Goal: Task Accomplishment & Management: Manage account settings

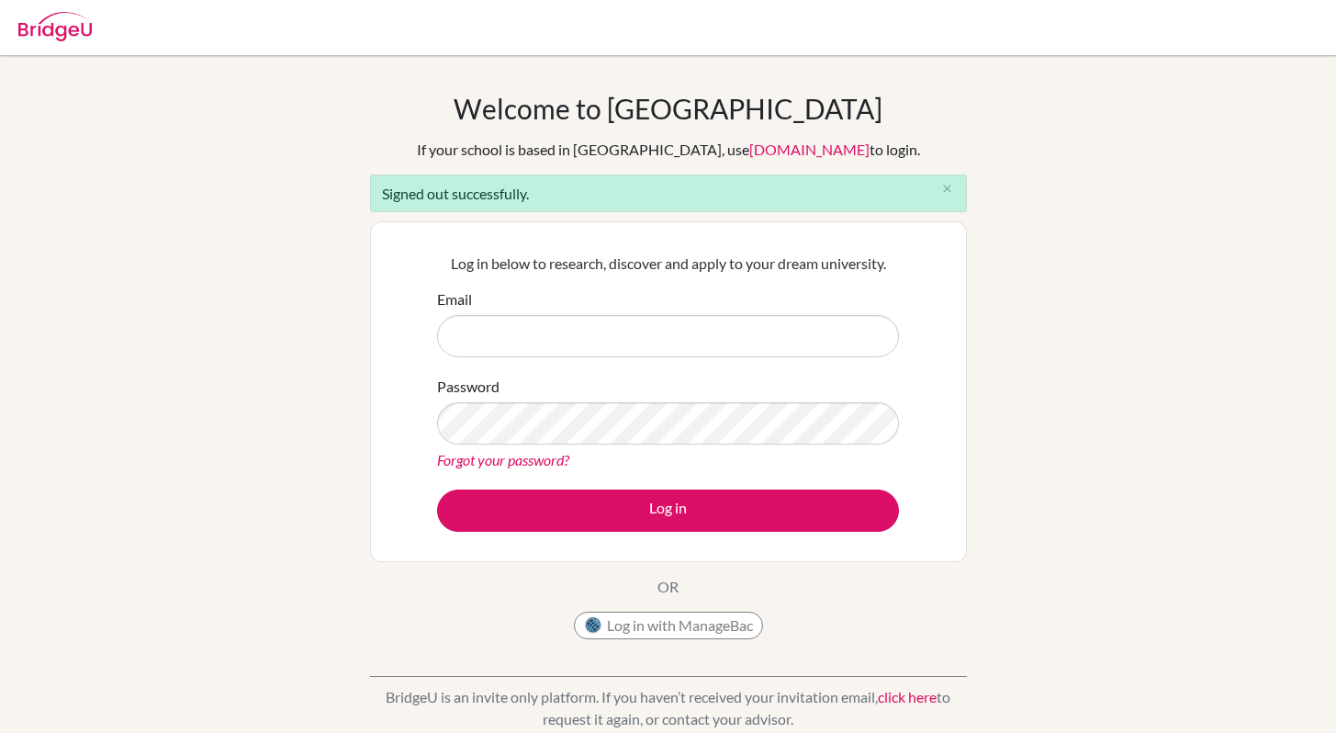
click at [486, 332] on input "Email" at bounding box center [668, 336] width 462 height 42
type input "rsuri@ecolemondiale.org"
click at [437, 489] on button "Log in" at bounding box center [668, 510] width 462 height 42
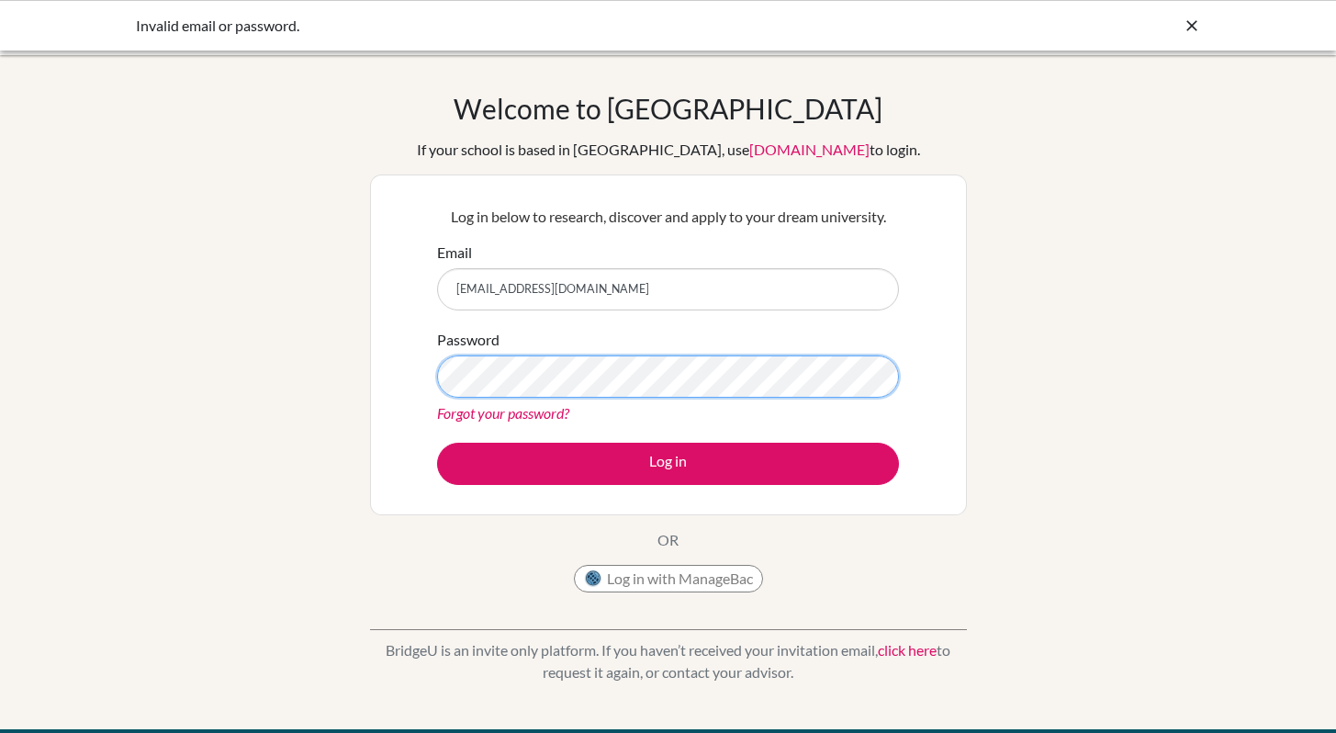
click at [437, 442] on button "Log in" at bounding box center [668, 463] width 462 height 42
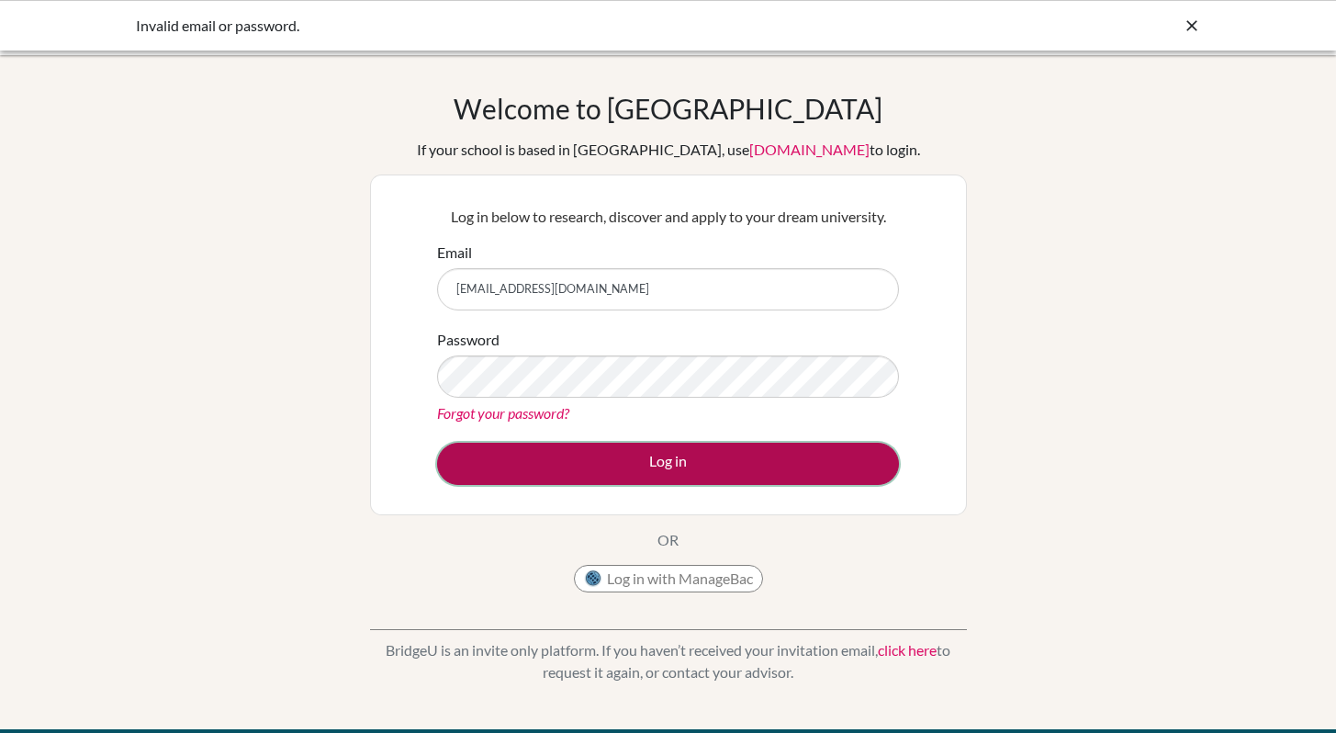
click at [638, 469] on button "Log in" at bounding box center [668, 463] width 462 height 42
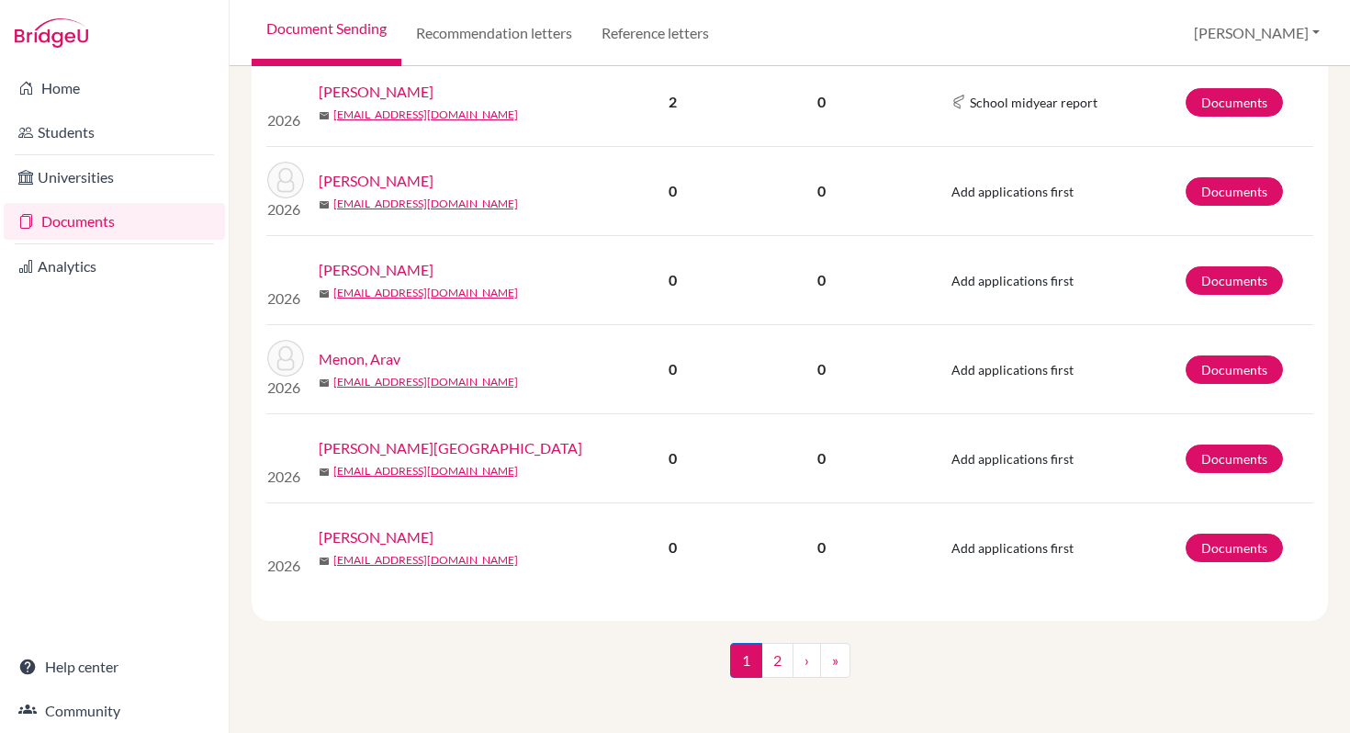
scroll to position [1948, 0]
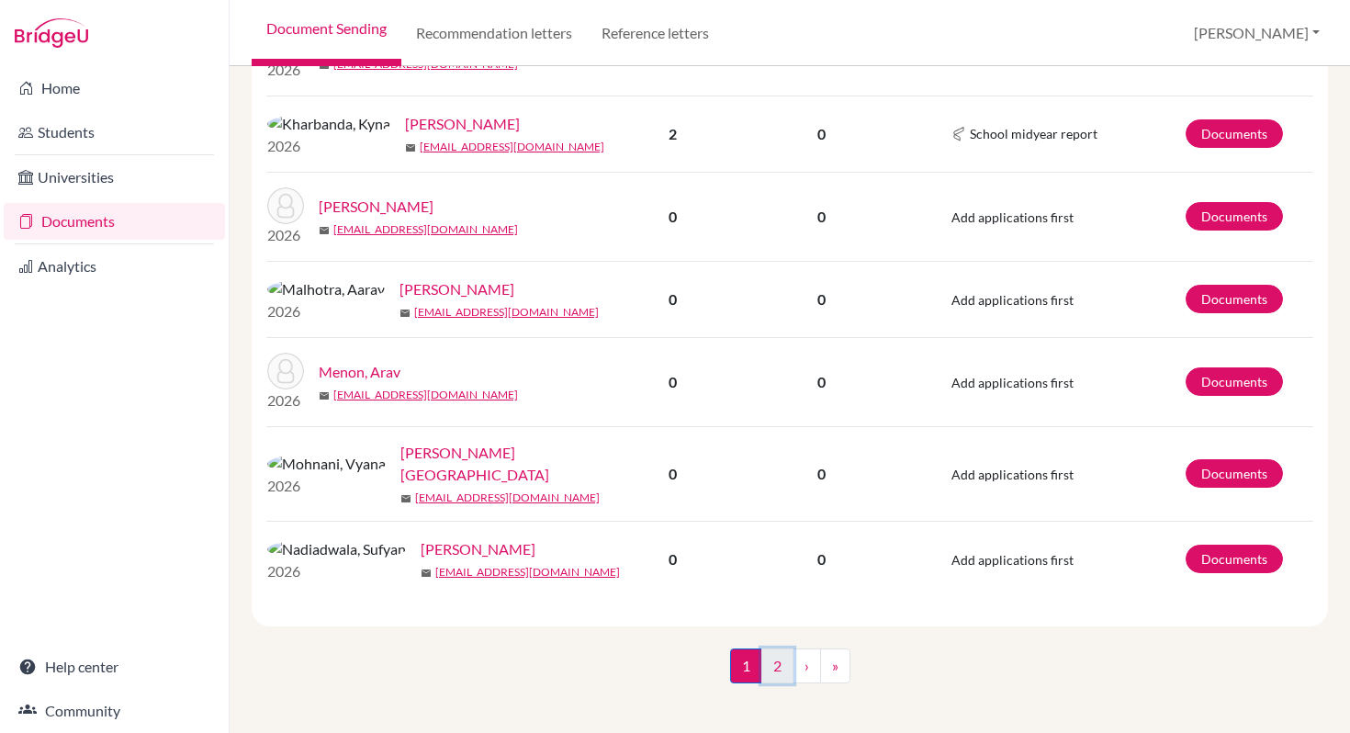
click at [762, 655] on link "2" at bounding box center [777, 665] width 32 height 35
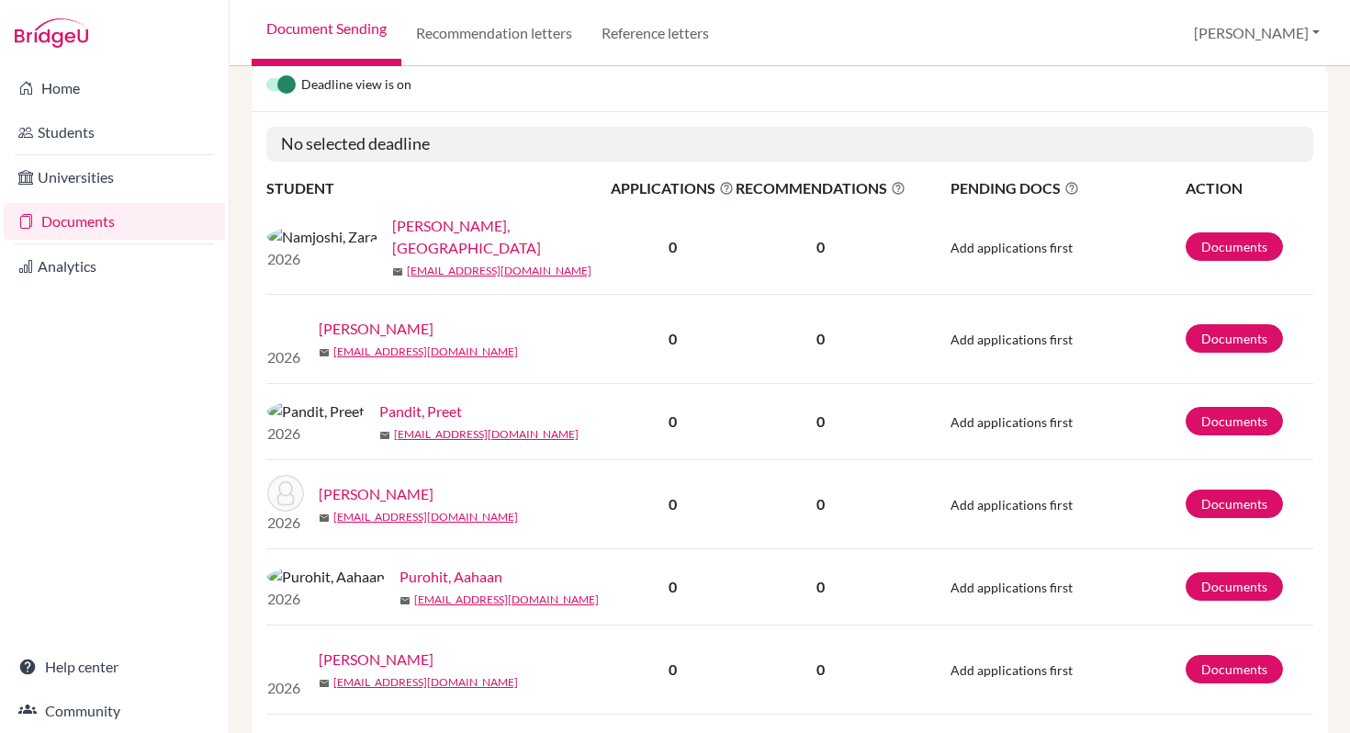
scroll to position [62, 0]
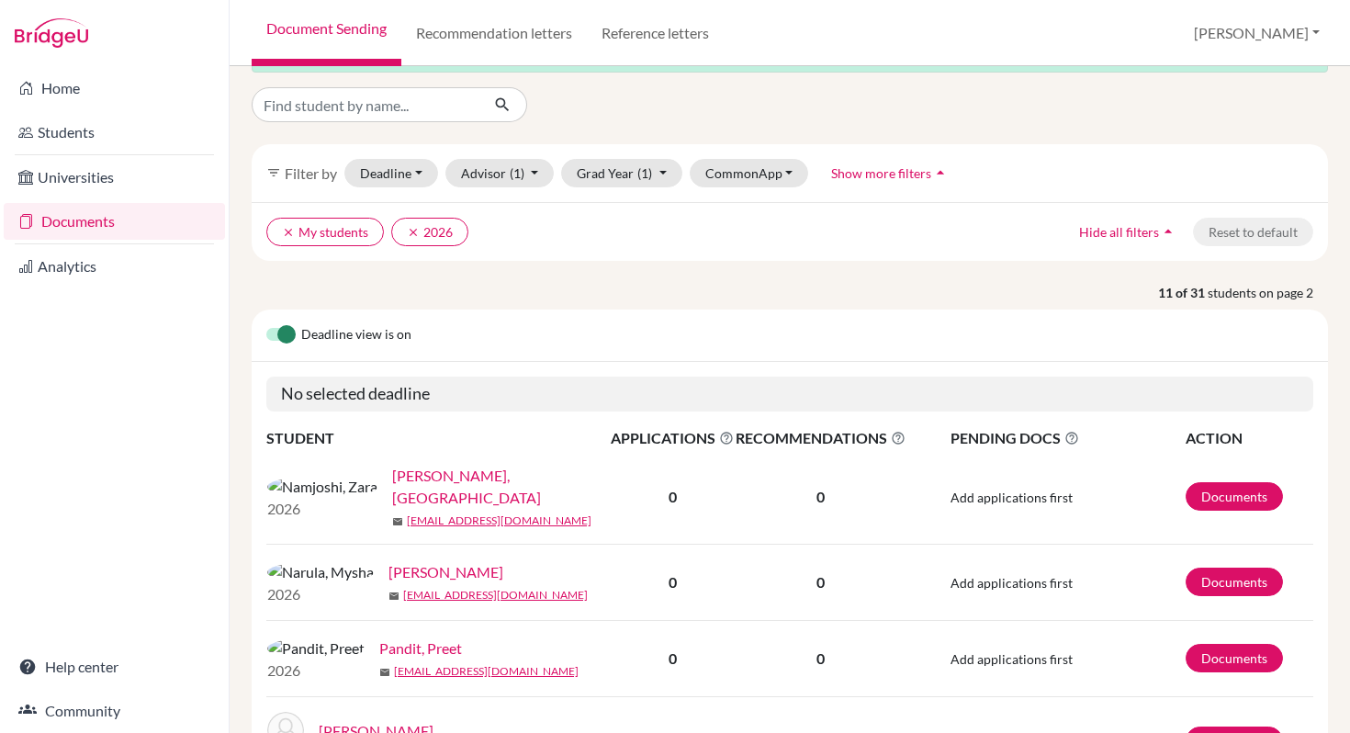
click at [394, 489] on link "Namjoshi, Zara" at bounding box center [507, 487] width 230 height 44
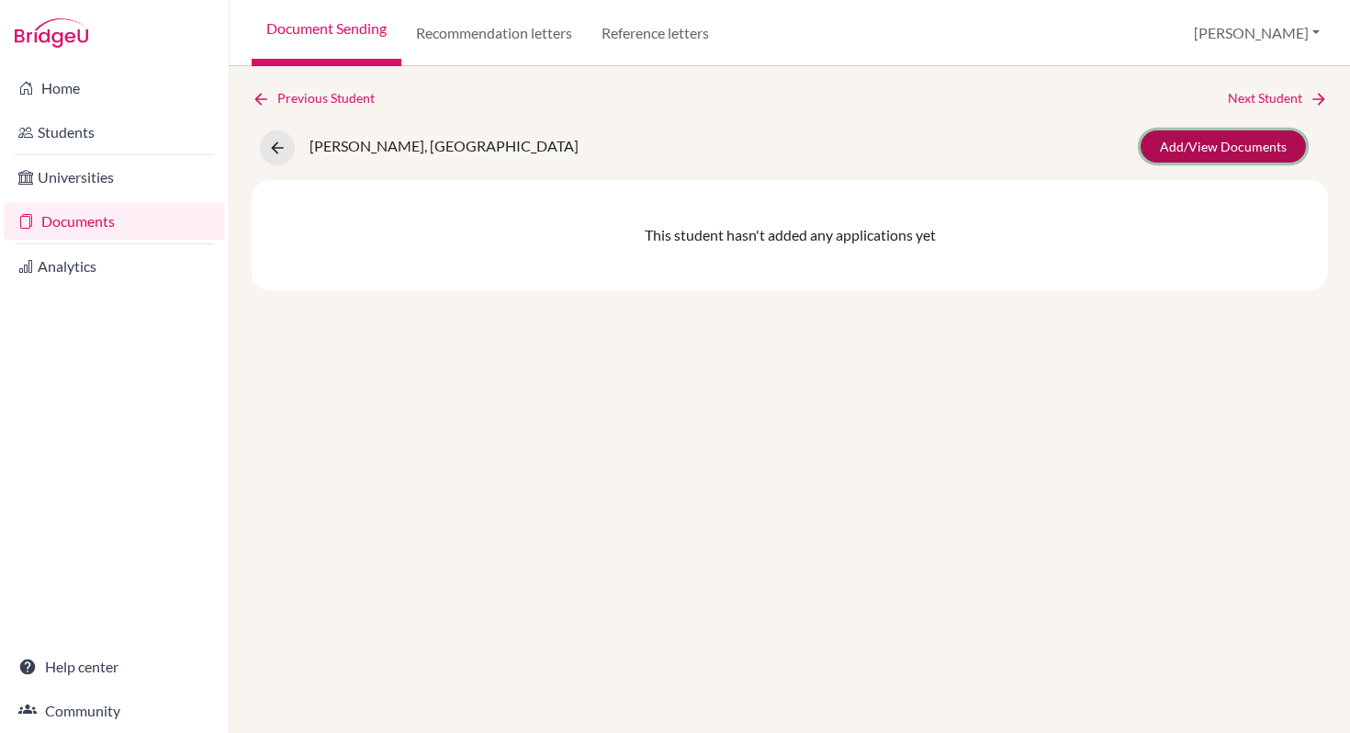
click at [1211, 156] on link "Add/View Documents" at bounding box center [1222, 146] width 165 height 32
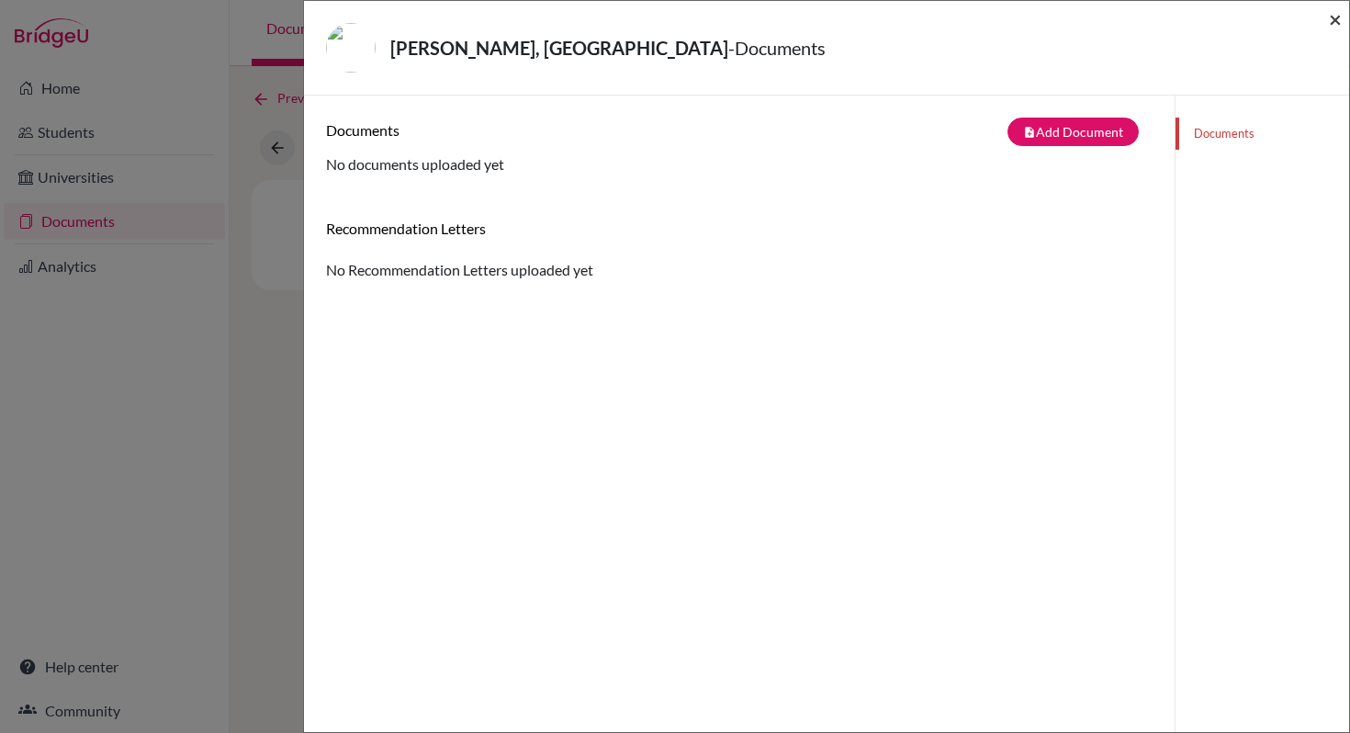
click at [1333, 20] on span "×" at bounding box center [1334, 19] width 13 height 27
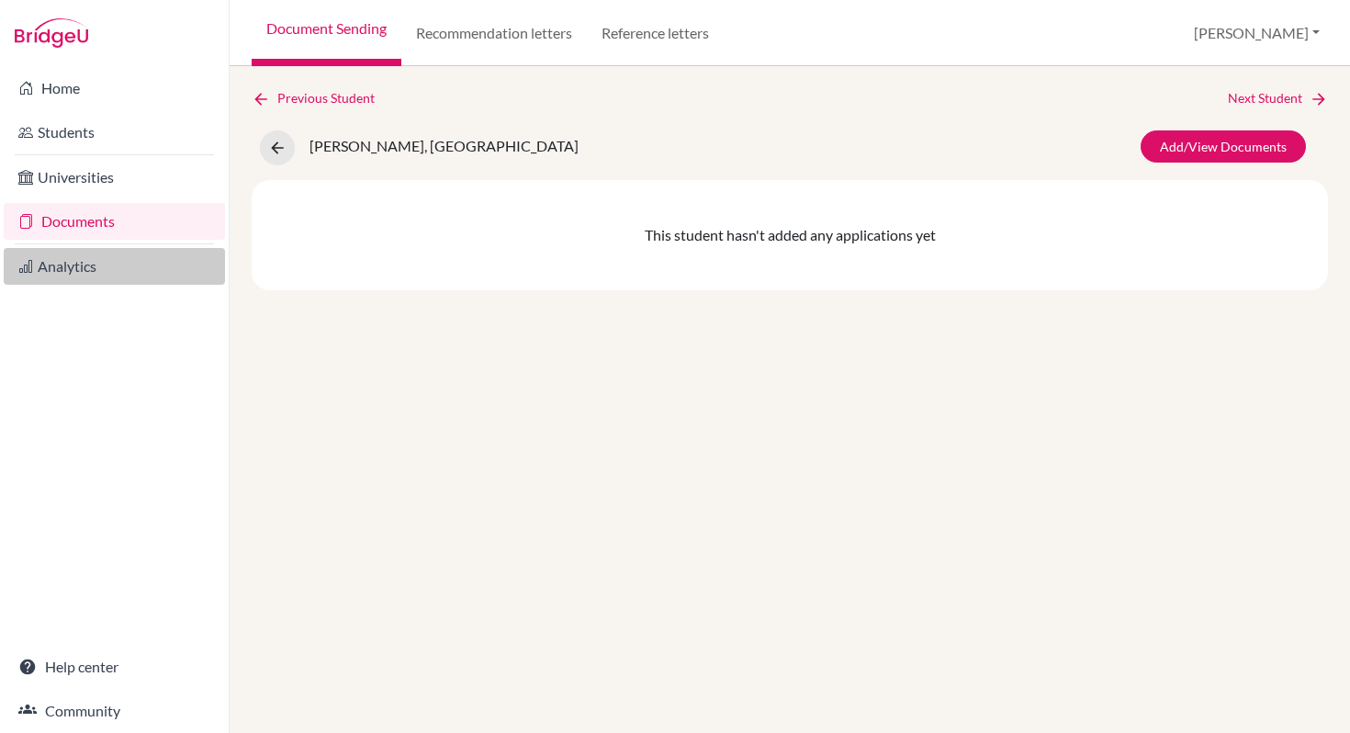
click at [69, 267] on link "Analytics" at bounding box center [114, 266] width 221 height 37
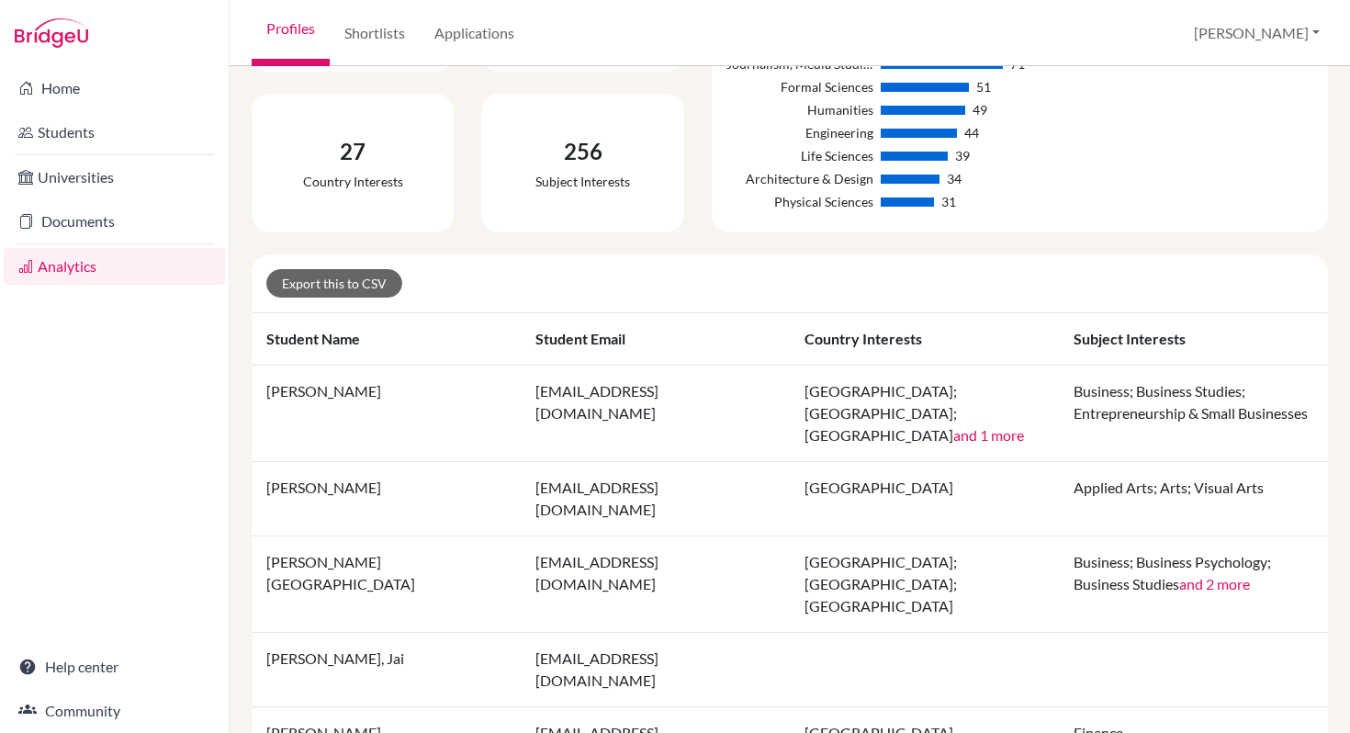
scroll to position [266, 0]
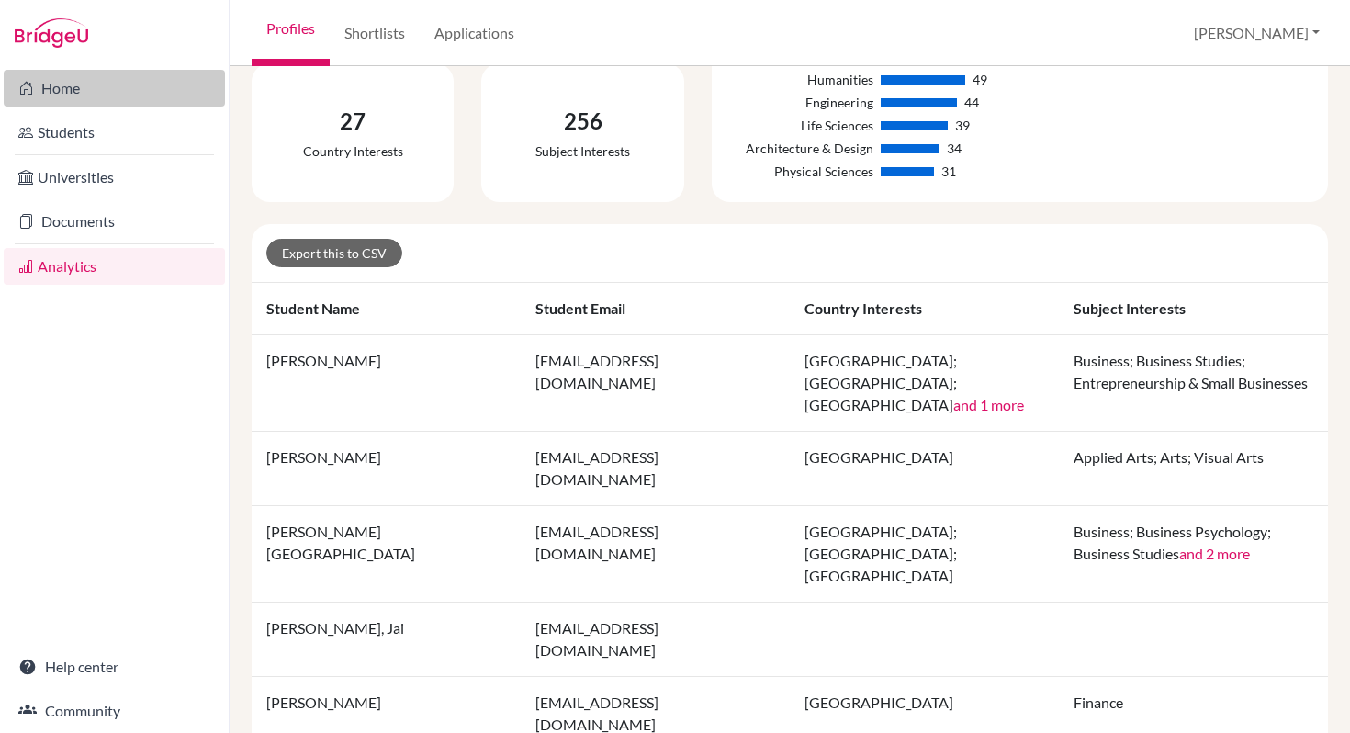
click at [81, 95] on link "Home" at bounding box center [114, 88] width 221 height 37
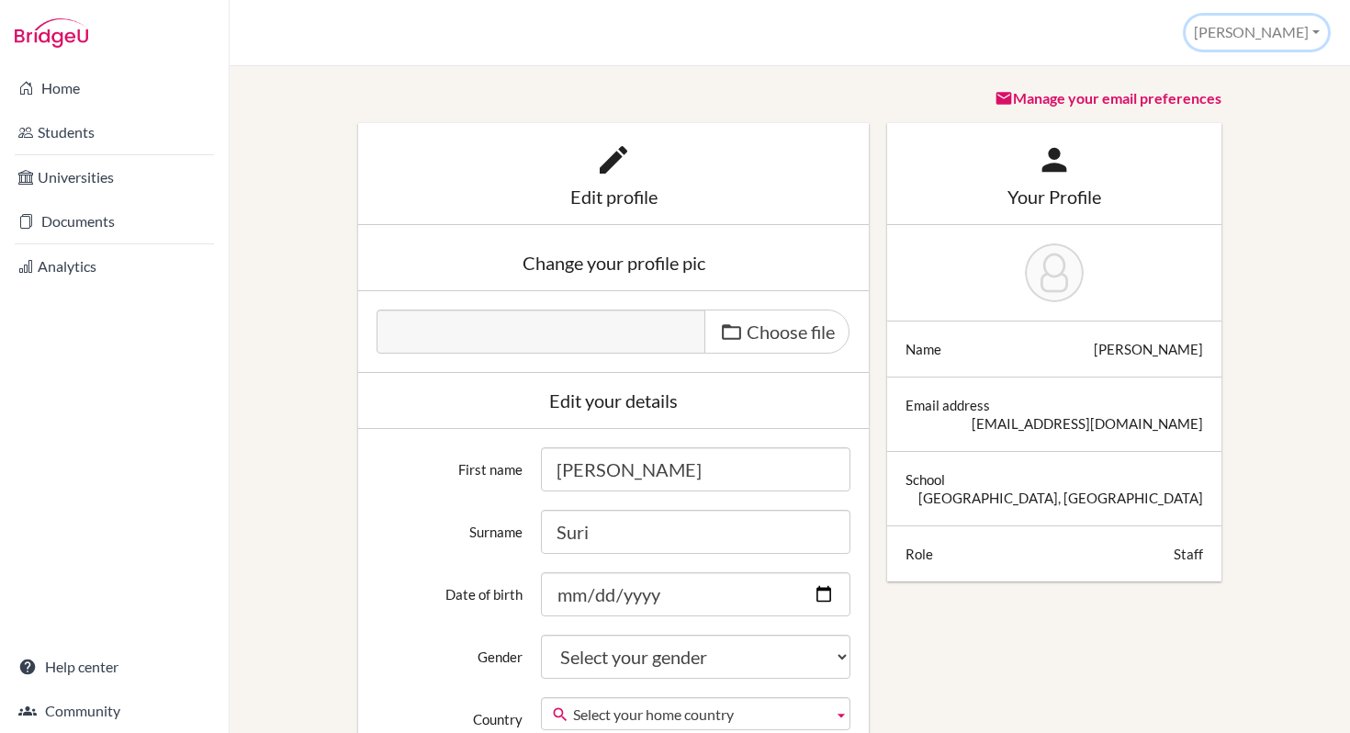
click at [1308, 33] on button "[PERSON_NAME]" at bounding box center [1256, 33] width 142 height 34
click at [1240, 111] on link "School Settings" at bounding box center [1254, 103] width 145 height 29
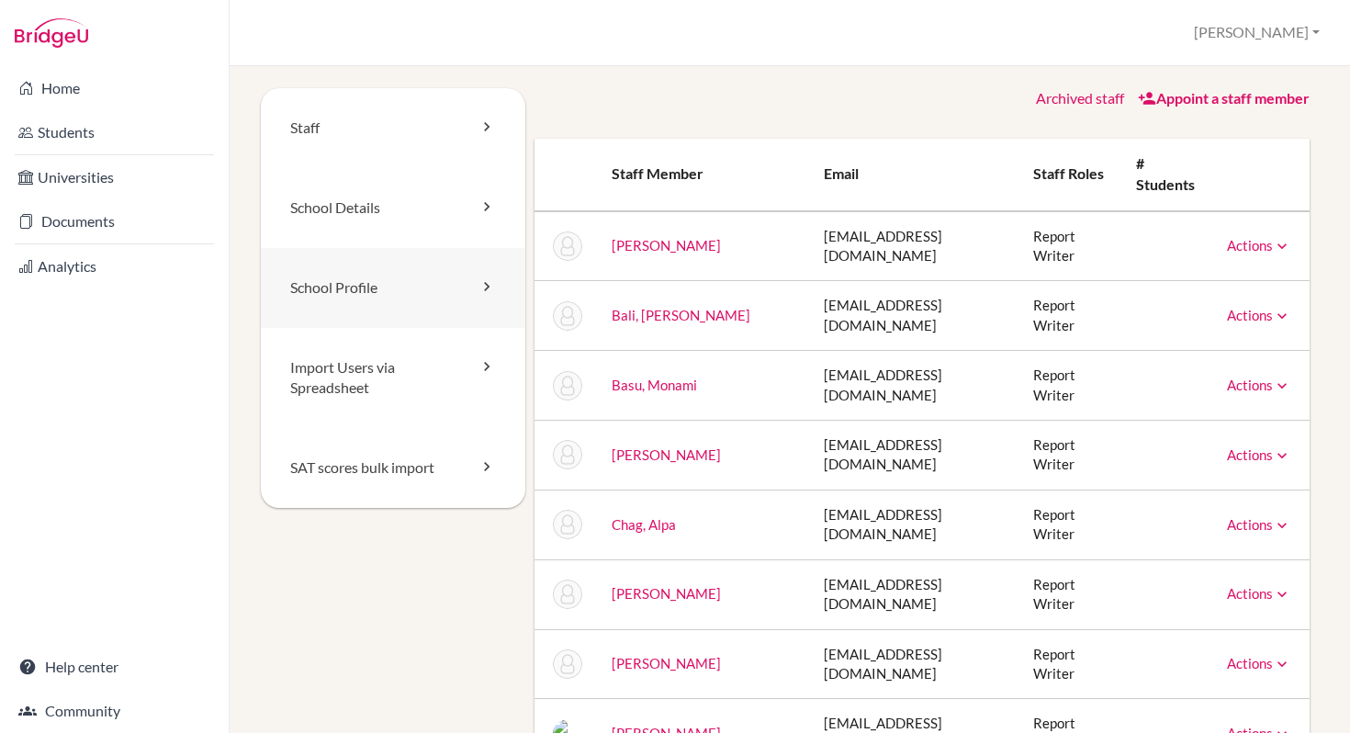
click at [365, 294] on link "School Profile" at bounding box center [393, 288] width 264 height 80
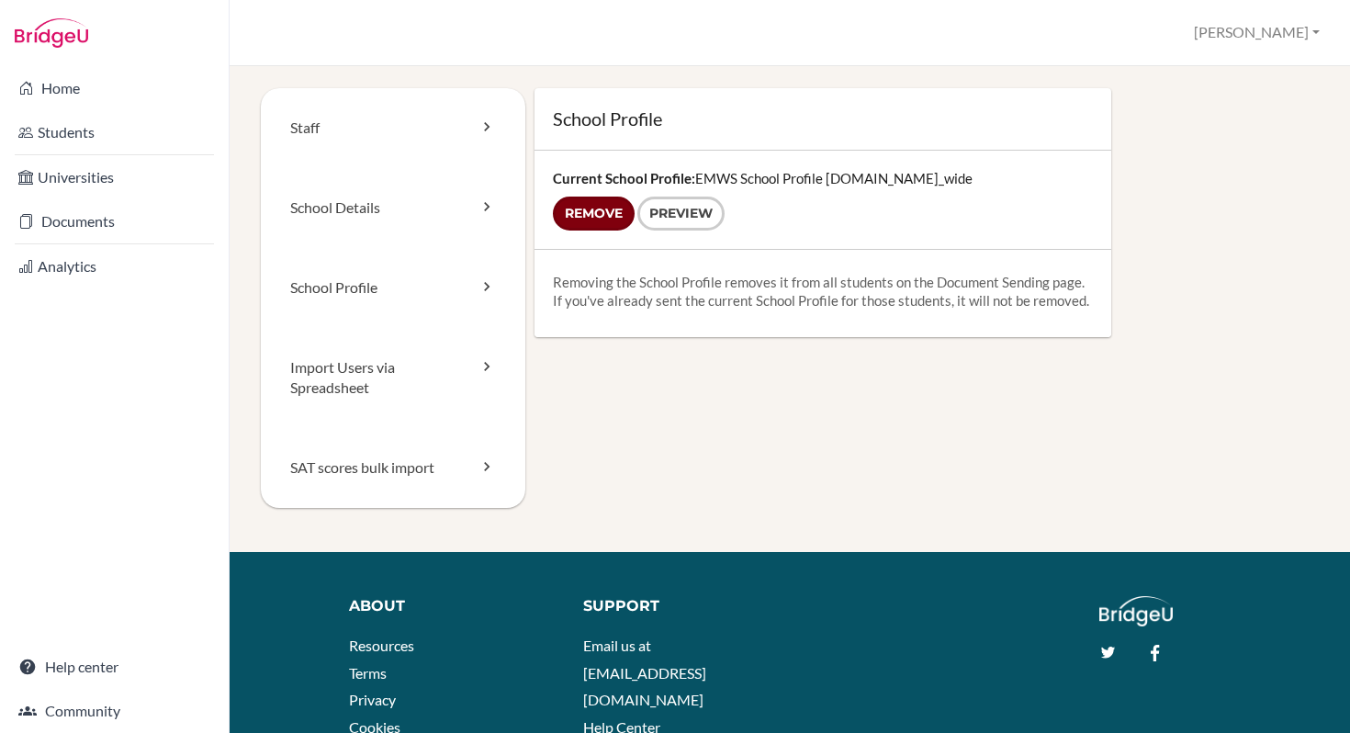
click at [618, 218] on input "Remove" at bounding box center [594, 213] width 82 height 34
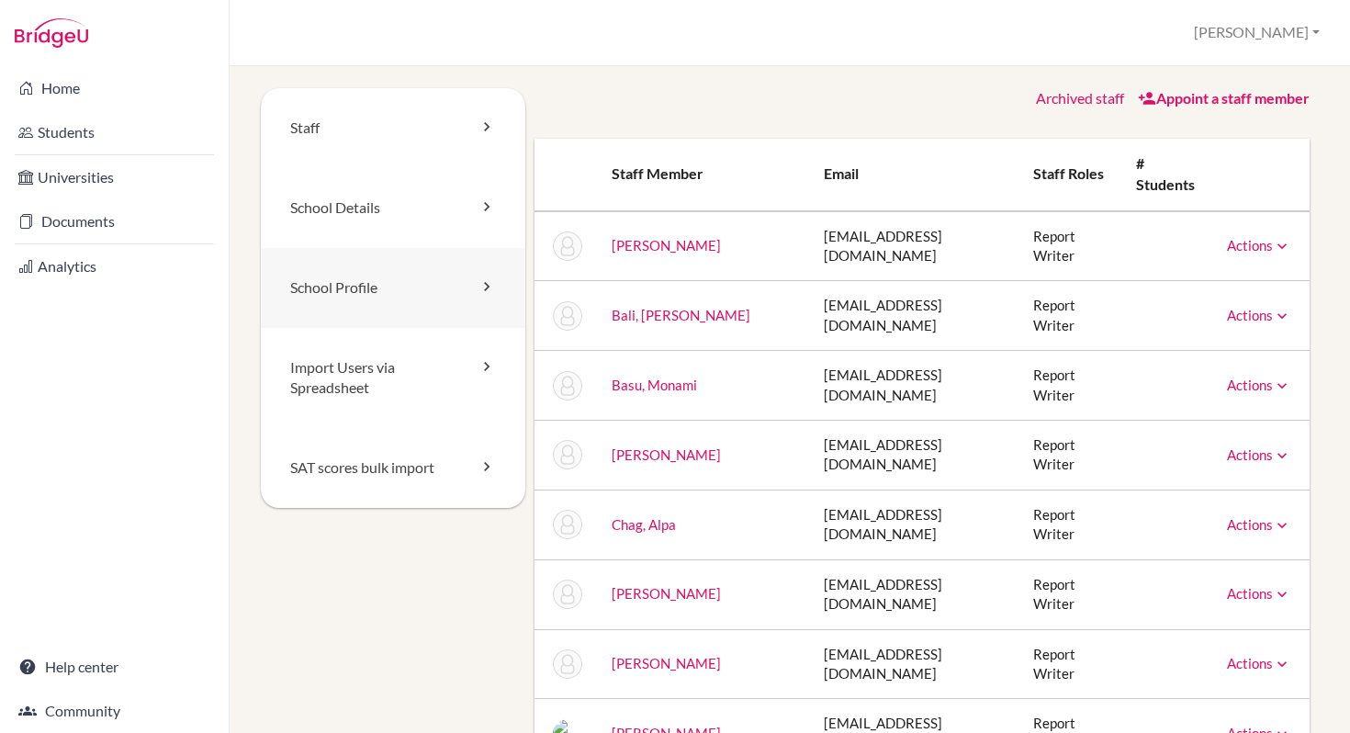
click at [372, 296] on link "School Profile" at bounding box center [393, 288] width 264 height 80
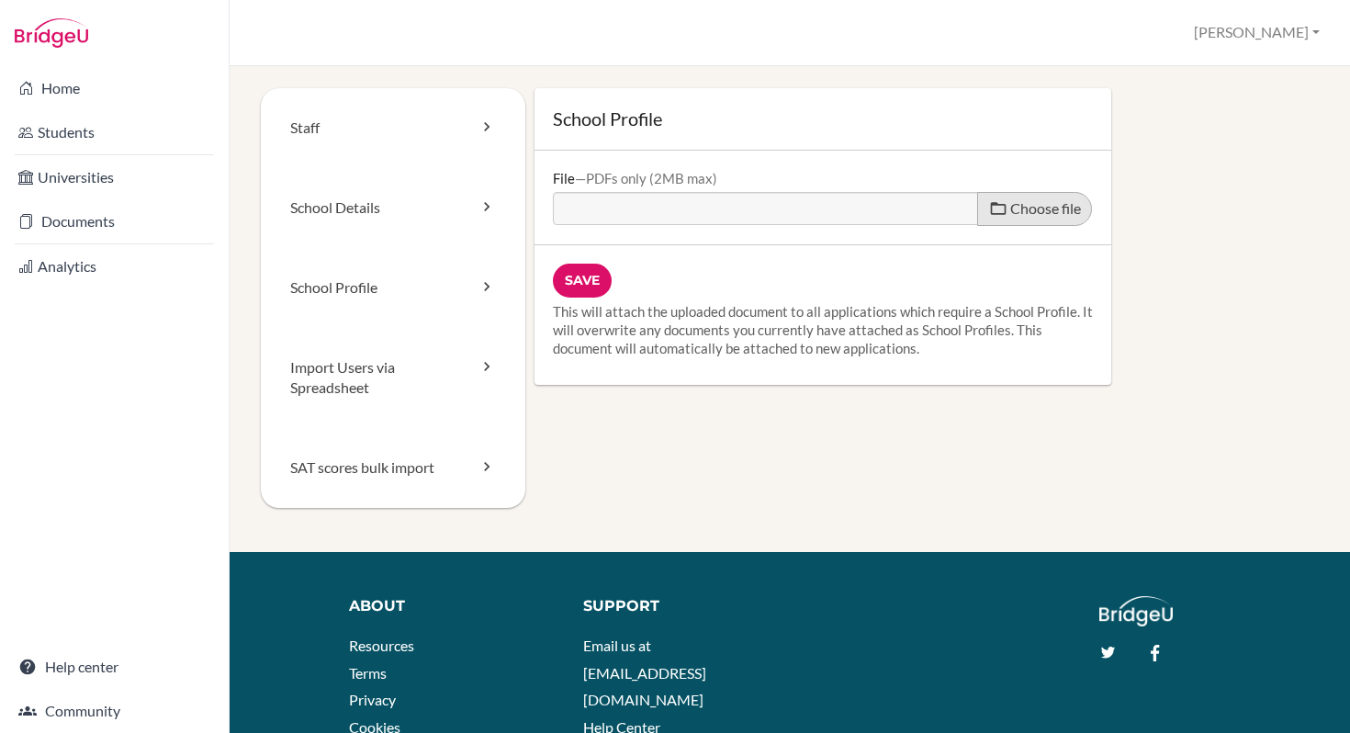
click at [1018, 213] on span "Choose file" at bounding box center [1045, 207] width 71 height 17
click at [834, 213] on input "Choose file" at bounding box center [693, 202] width 281 height 21
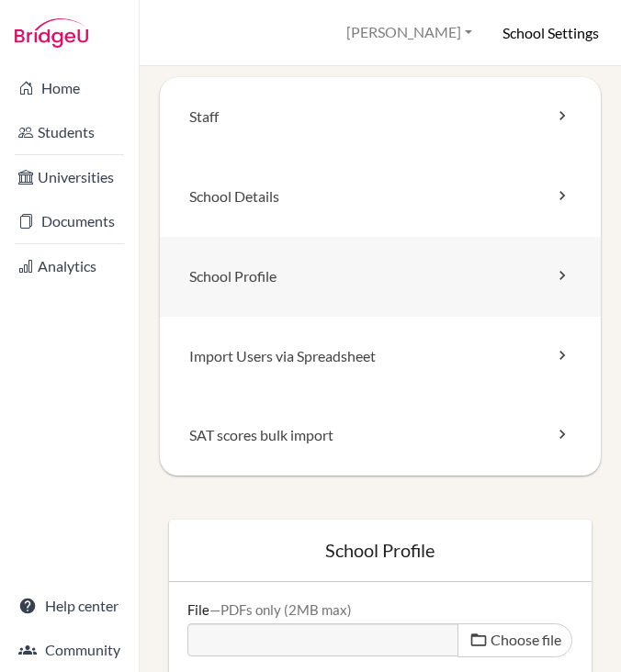
click at [553, 278] on icon at bounding box center [562, 275] width 18 height 18
click at [520, 636] on span "Choose file" at bounding box center [525, 639] width 71 height 17
click at [468, 636] on input "Choose file" at bounding box center [327, 633] width 281 height 21
type input "C:\fakepath\EMWS School Profile 2025-26 .pdf"
type input "EMWS School Profile 2025-26 .pdf"
